Goal: Information Seeking & Learning: Check status

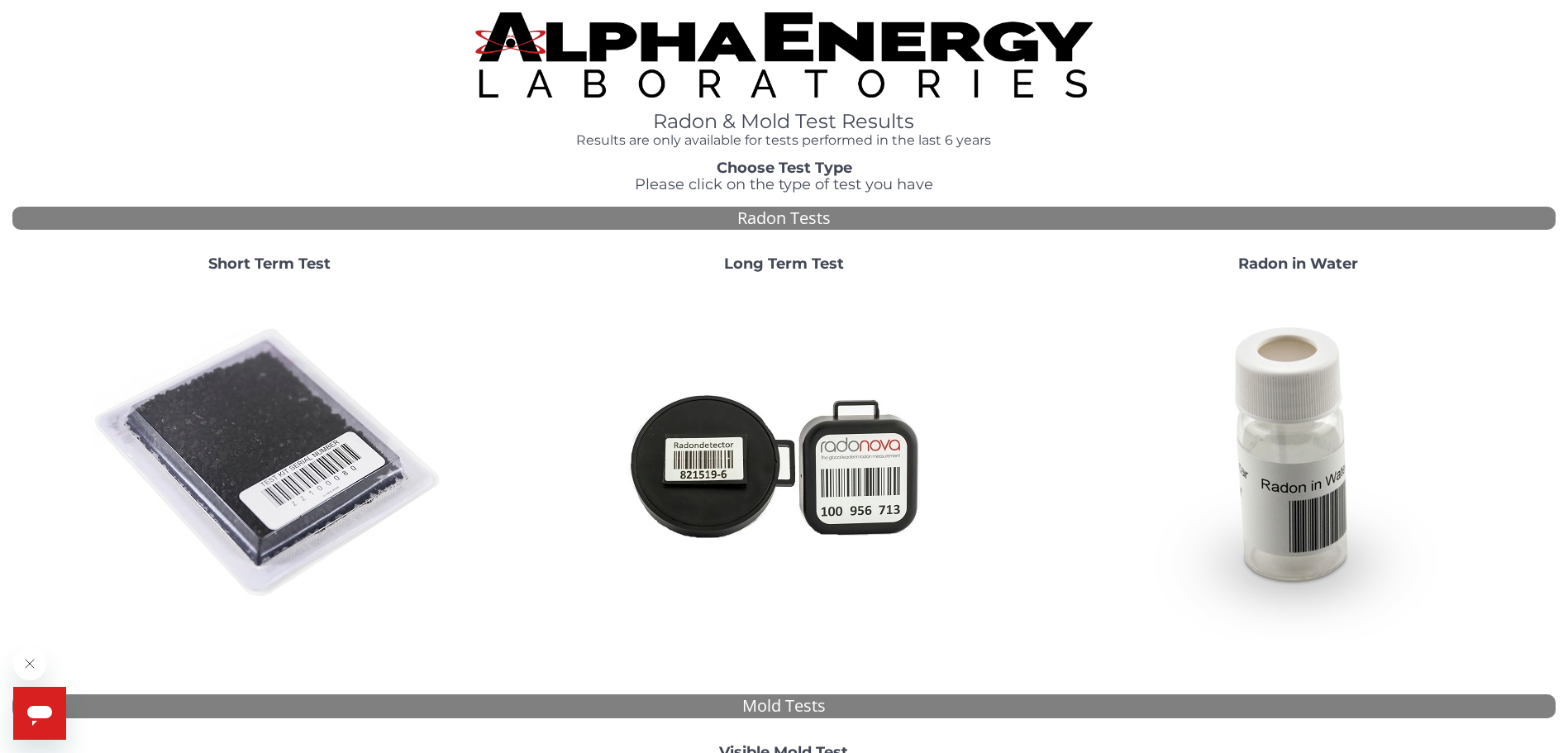
click at [285, 263] on strong "Short Term Test" at bounding box center [269, 263] width 122 height 18
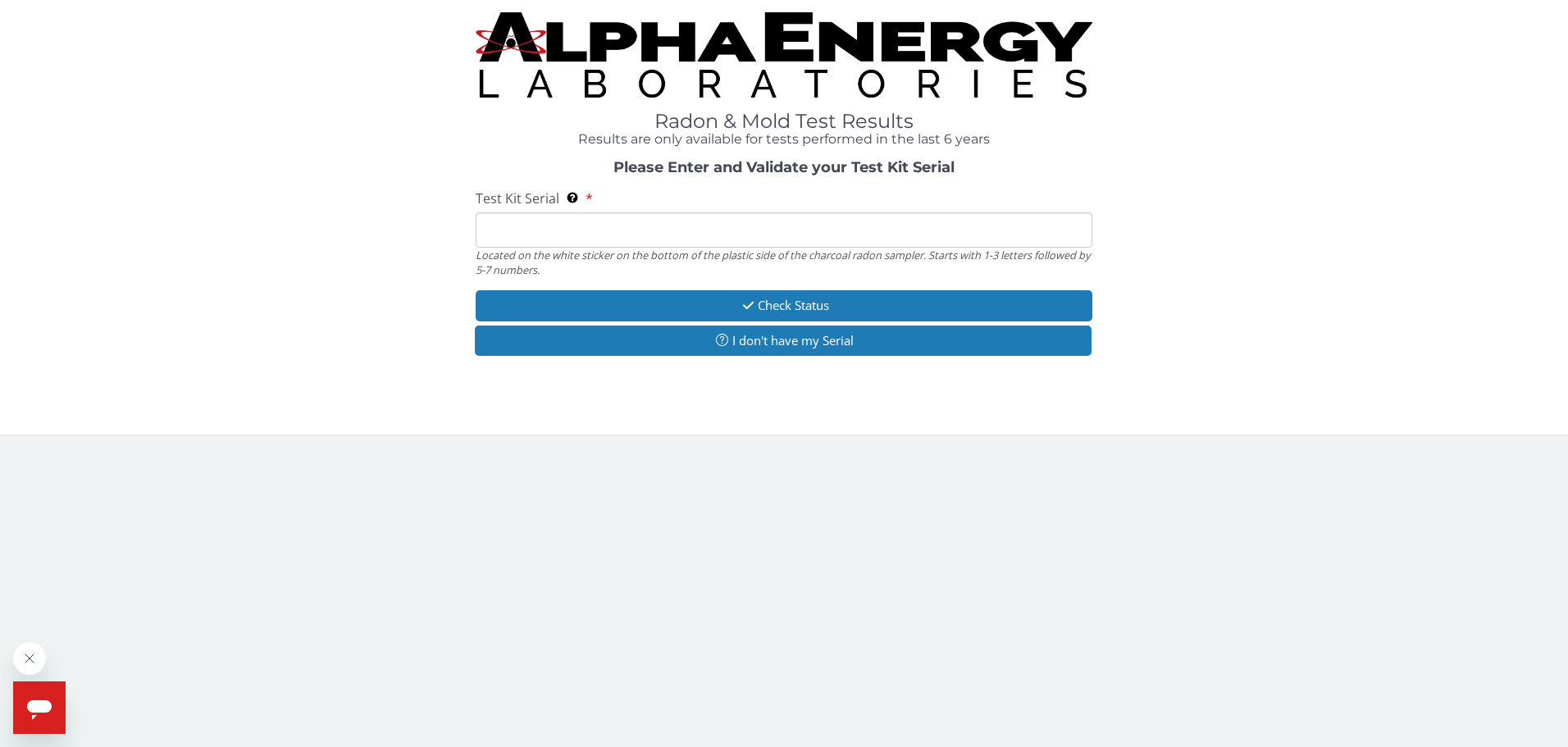
click at [490, 235] on input "Test Kit Serial Located on the white sticker on the bottom of the plastic side …" at bounding box center [784, 230] width 618 height 35
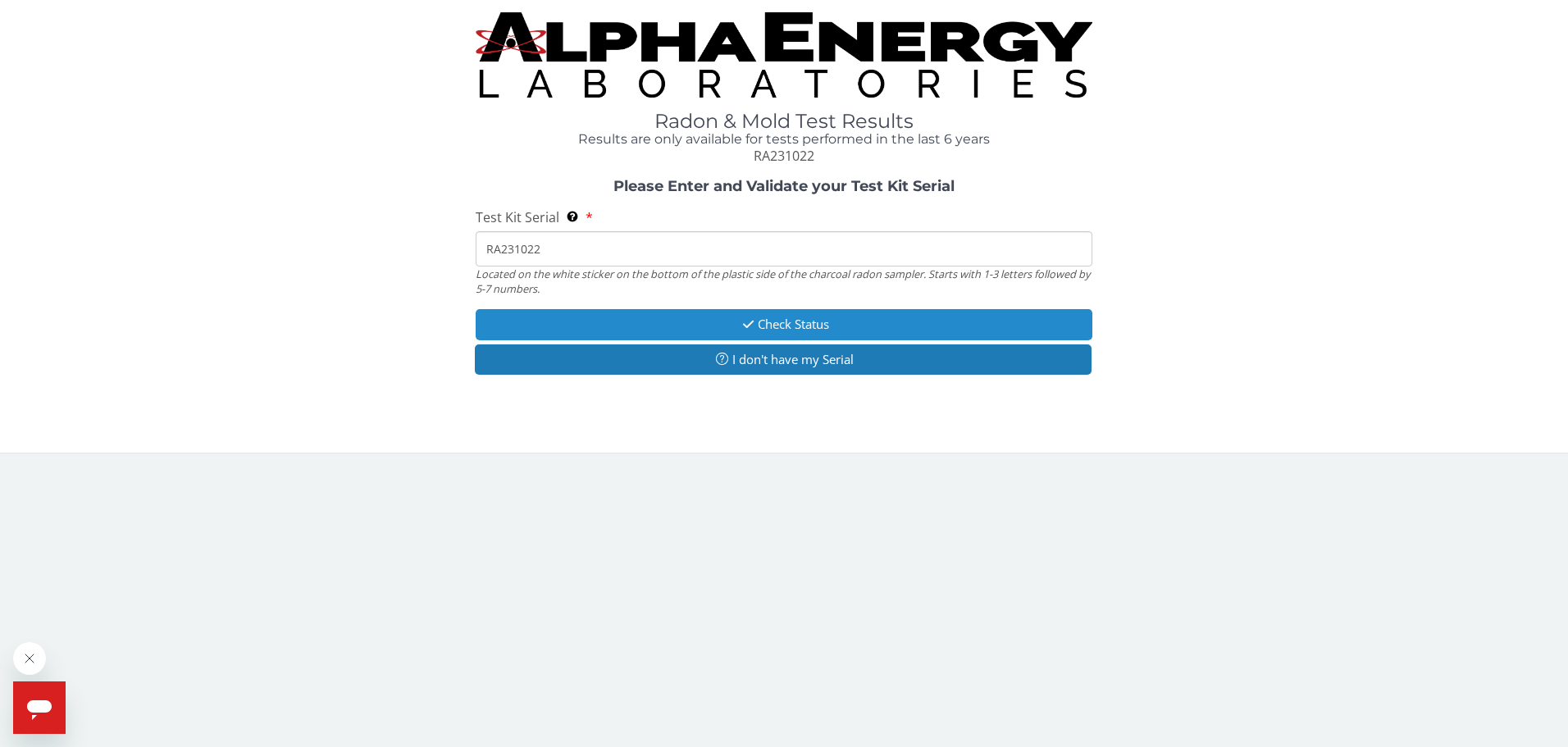
type input "RA231022"
click at [779, 324] on button "Check Status" at bounding box center [784, 324] width 618 height 31
